Goal: Information Seeking & Learning: Learn about a topic

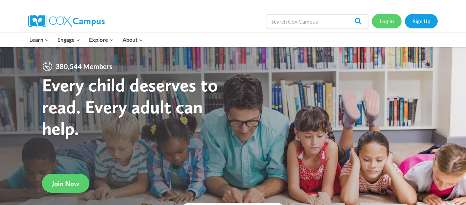
click at [381, 15] on link "Log In" at bounding box center [387, 21] width 30 height 14
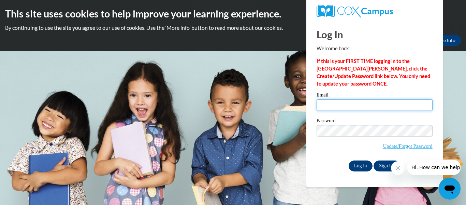
type input "Isabella.mcfann26@buckeyehillscc.net"
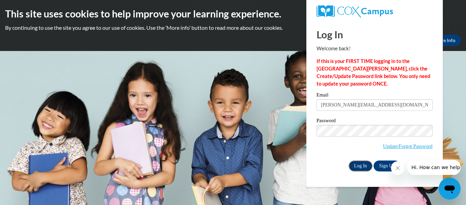
click at [359, 167] on input "Log In" at bounding box center [361, 165] width 24 height 11
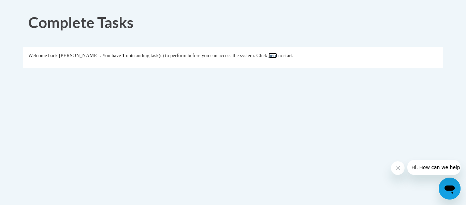
click at [277, 56] on link "here" at bounding box center [273, 55] width 9 height 5
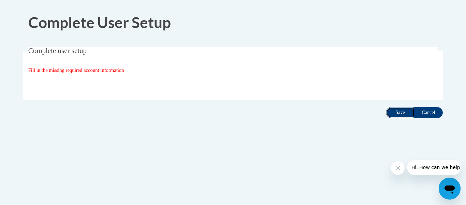
click at [404, 114] on input "Save" at bounding box center [400, 112] width 29 height 11
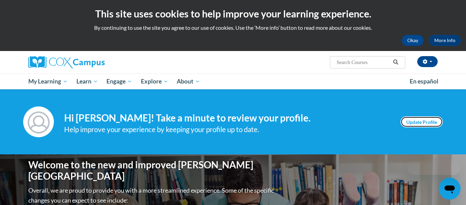
click at [409, 120] on link "Update Profile" at bounding box center [422, 121] width 42 height 11
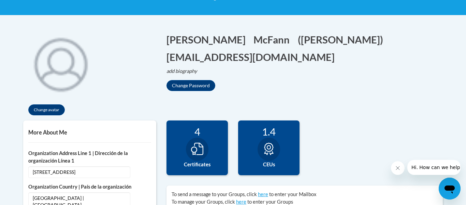
scroll to position [127, 0]
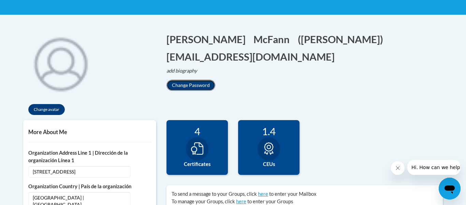
click at [179, 86] on button "Change Password" at bounding box center [191, 85] width 49 height 11
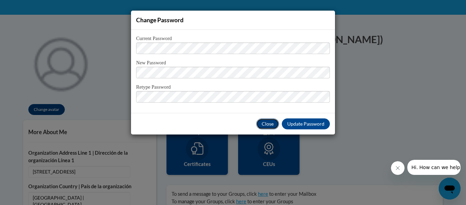
click at [265, 126] on button "Close" at bounding box center [267, 123] width 23 height 11
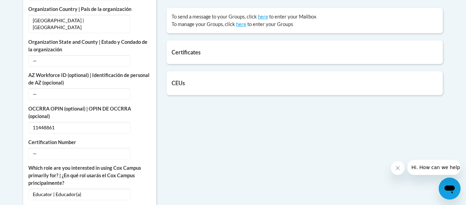
scroll to position [305, 0]
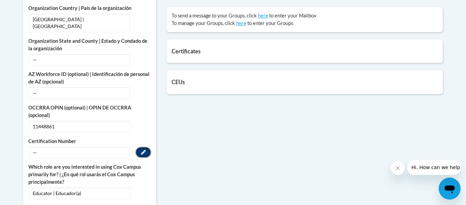
click at [142, 150] on icon "Custom profile fields" at bounding box center [143, 152] width 5 height 5
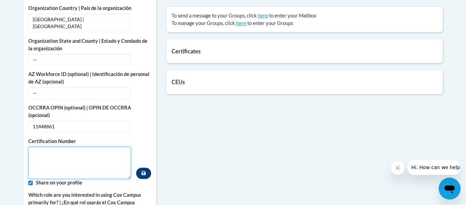
click at [121, 151] on textarea "Custom profile fields" at bounding box center [79, 162] width 103 height 32
type textarea "11448861"
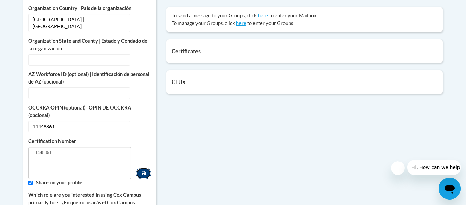
click at [143, 167] on button "Custom profile fields" at bounding box center [143, 172] width 15 height 11
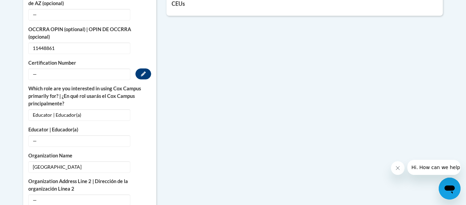
scroll to position [386, 0]
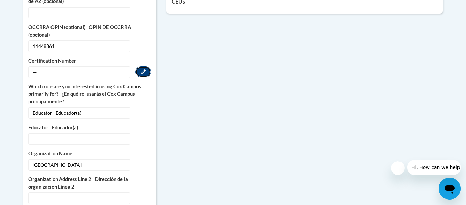
click at [137, 71] on button "Edit" at bounding box center [144, 71] width 16 height 11
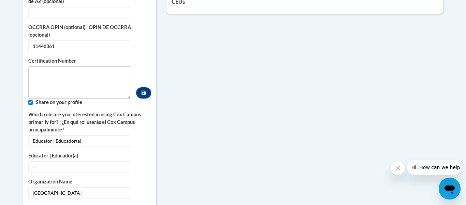
click at [139, 72] on div "Certification Number" at bounding box center [89, 77] width 123 height 41
click at [145, 90] on icon "Custom profile fields" at bounding box center [144, 92] width 4 height 5
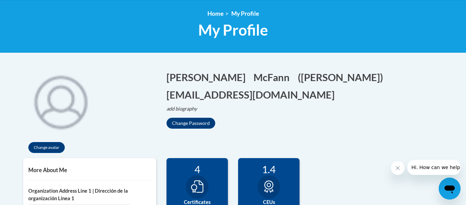
scroll to position [0, 0]
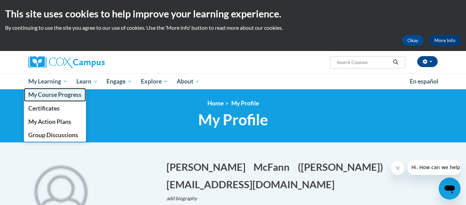
click at [62, 92] on span "My Course Progress" at bounding box center [54, 94] width 53 height 7
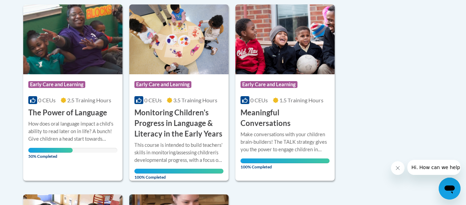
scroll to position [191, 0]
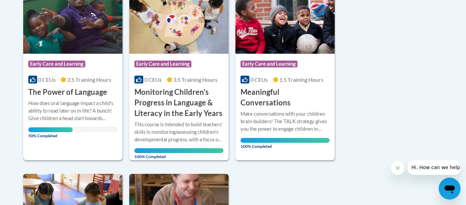
click at [68, 101] on div "How does oral language impact a child's ability to read later on in life? A bun…" at bounding box center [72, 110] width 89 height 23
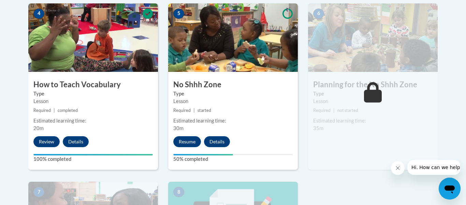
scroll to position [405, 0]
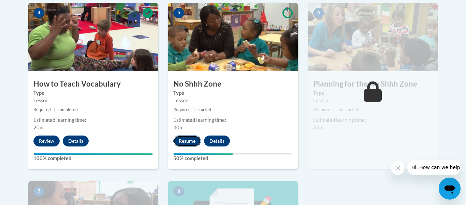
click at [191, 140] on button "Resume" at bounding box center [187, 140] width 28 height 11
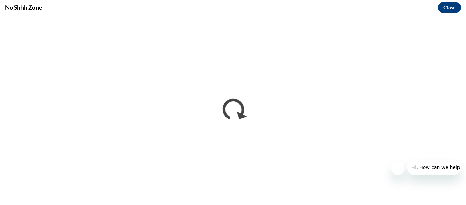
scroll to position [0, 0]
click at [401, 164] on button "Close message from company" at bounding box center [398, 168] width 14 height 14
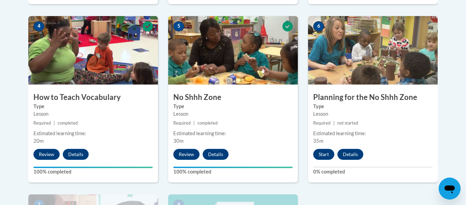
scroll to position [395, 0]
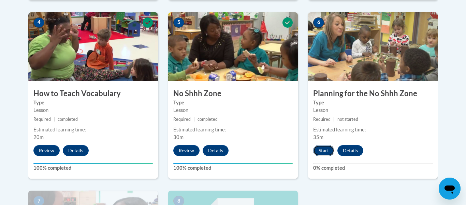
click at [324, 147] on button "Start" at bounding box center [323, 150] width 21 height 11
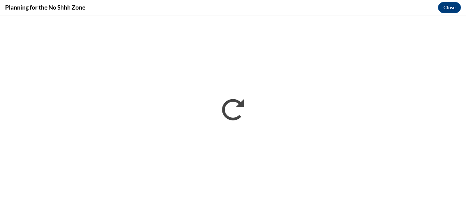
scroll to position [0, 0]
